Goal: Transaction & Acquisition: Purchase product/service

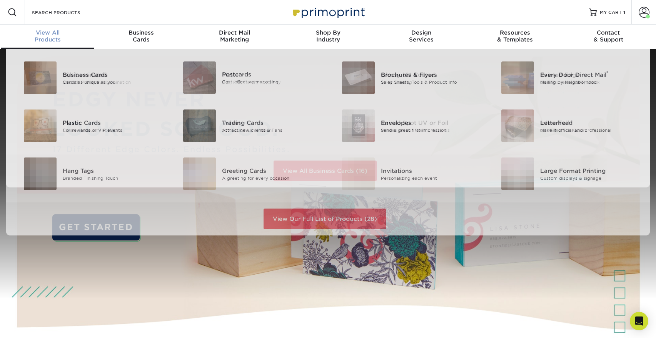
click at [52, 36] on div "View All Products" at bounding box center [47, 36] width 93 height 14
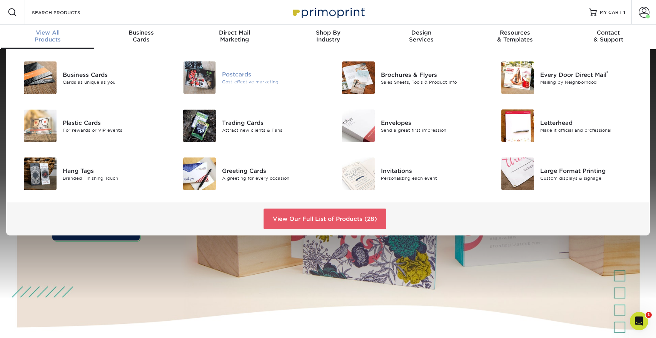
click at [245, 75] on div "Postcards" at bounding box center [272, 74] width 100 height 8
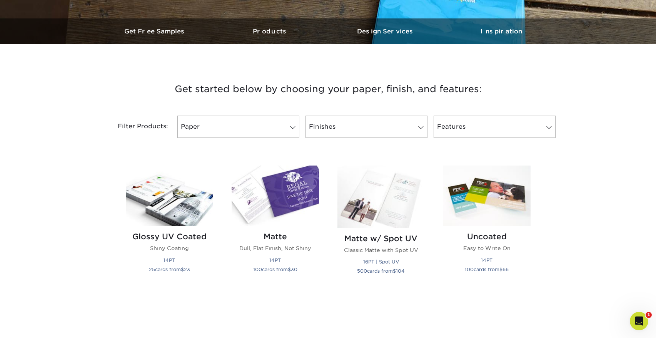
scroll to position [231, 0]
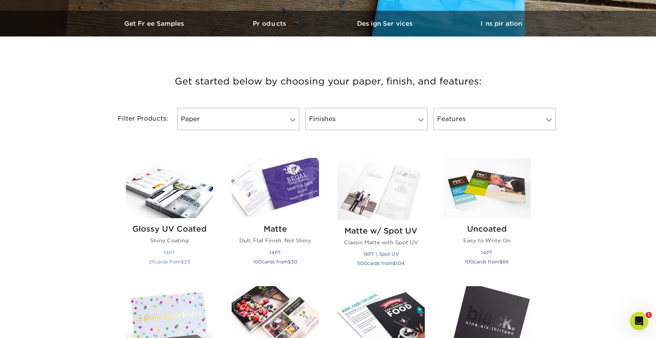
click at [175, 187] on img at bounding box center [169, 188] width 87 height 60
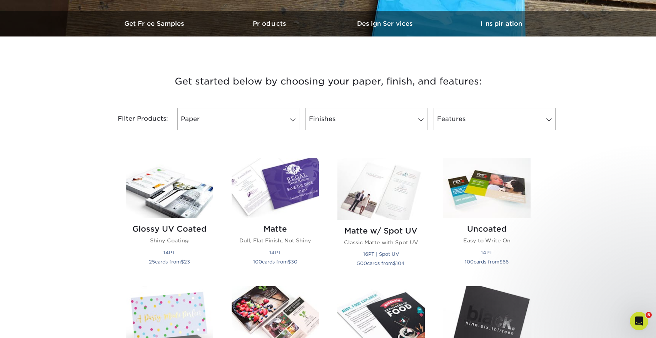
scroll to position [0, 0]
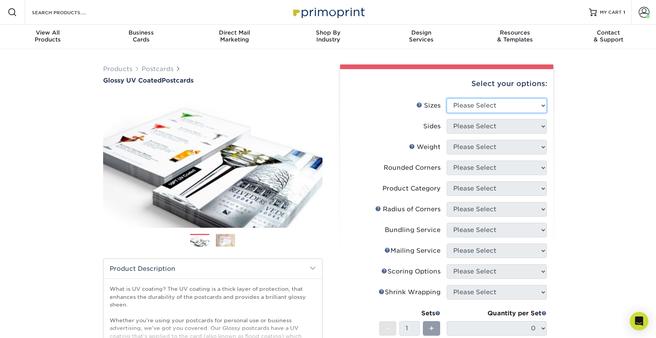
click at [477, 105] on select "Please Select 1.5" x 7" 2" x 4" 2" x 6" 2" x 7" 2" x 8" 2.12" x 5.5" 2.12" x 5.…" at bounding box center [497, 105] width 100 height 15
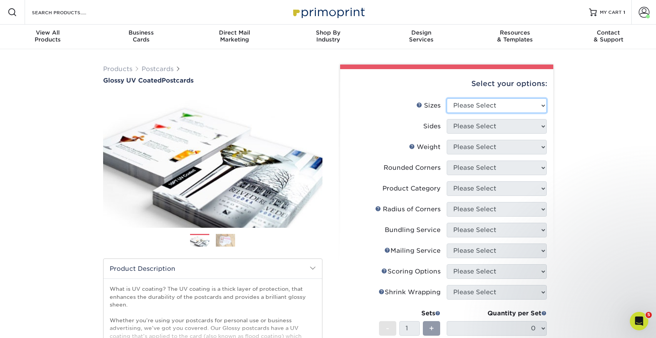
select select "4.00x6.00"
click at [447, 98] on select "Please Select 1.5" x 7" 2" x 4" 2" x 6" 2" x 7" 2" x 8" 2.12" x 5.5" 2.12" x 5.…" at bounding box center [497, 105] width 100 height 15
click at [468, 126] on select "Please Select Print Both Sides Print Front Only" at bounding box center [497, 126] width 100 height 15
select select "13abbda7-1d64-4f25-8bb2-c179b224825d"
click at [447, 119] on select "Please Select Print Both Sides Print Front Only" at bounding box center [497, 126] width 100 height 15
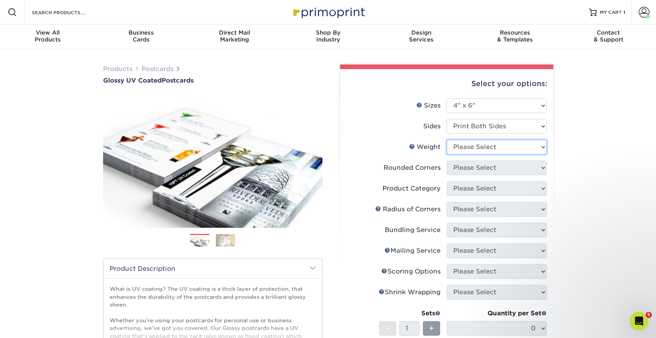
click at [466, 151] on select "Please Select 14PT 16PT 18PT C1S" at bounding box center [497, 147] width 100 height 15
select select "16PT"
click at [447, 140] on select "Please Select 14PT 16PT 18PT C1S" at bounding box center [497, 147] width 100 height 15
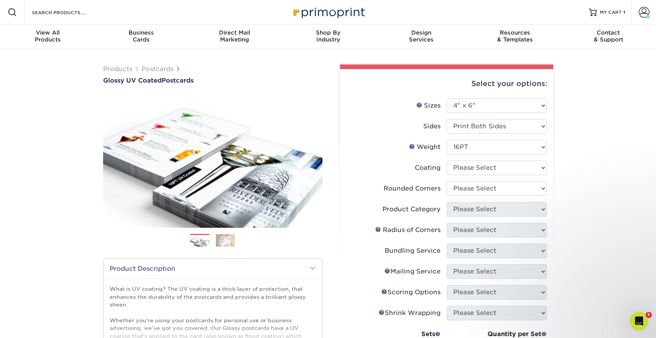
click at [553, 21] on div "Resources Menu Search Products Account [PERSON_NAME] Account Dashboard Active O…" at bounding box center [328, 12] width 656 height 25
